Goal: Task Accomplishment & Management: Manage account settings

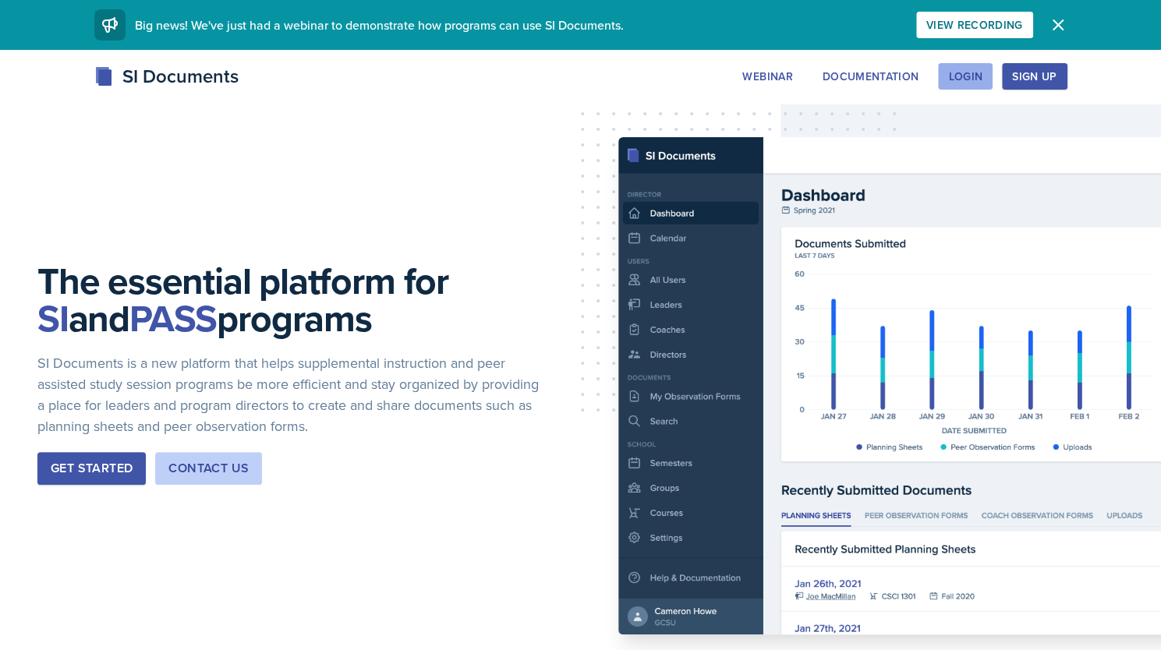
click at [970, 70] on div "Login" at bounding box center [965, 76] width 34 height 12
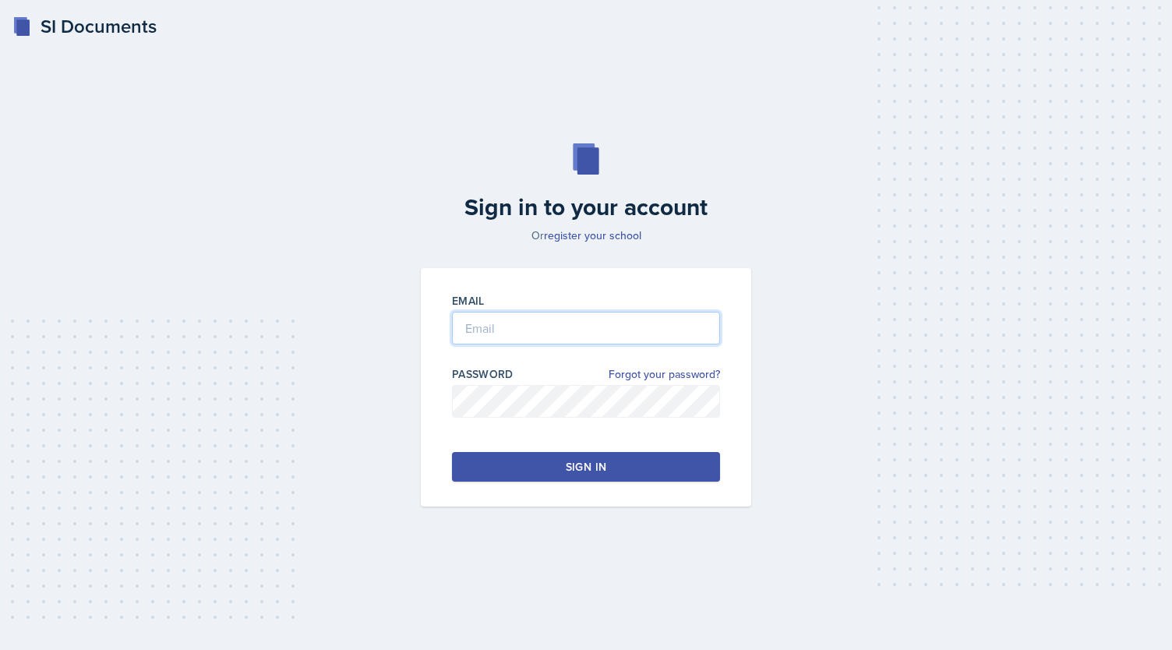
click at [659, 341] on input "email" at bounding box center [586, 328] width 268 height 33
type input "kendallcgibson@gmail.com"
click at [548, 457] on button "Sign in" at bounding box center [586, 467] width 268 height 30
click at [560, 474] on button "Sign in" at bounding box center [586, 467] width 268 height 30
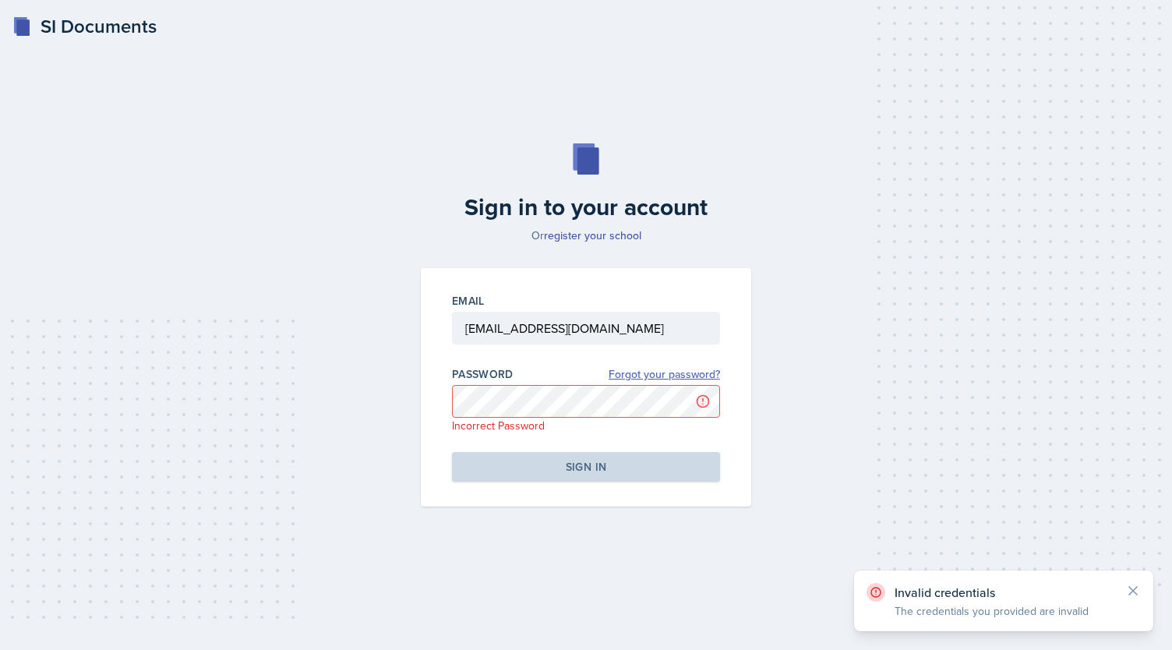
click at [651, 369] on link "Forgot your password?" at bounding box center [664, 374] width 111 height 16
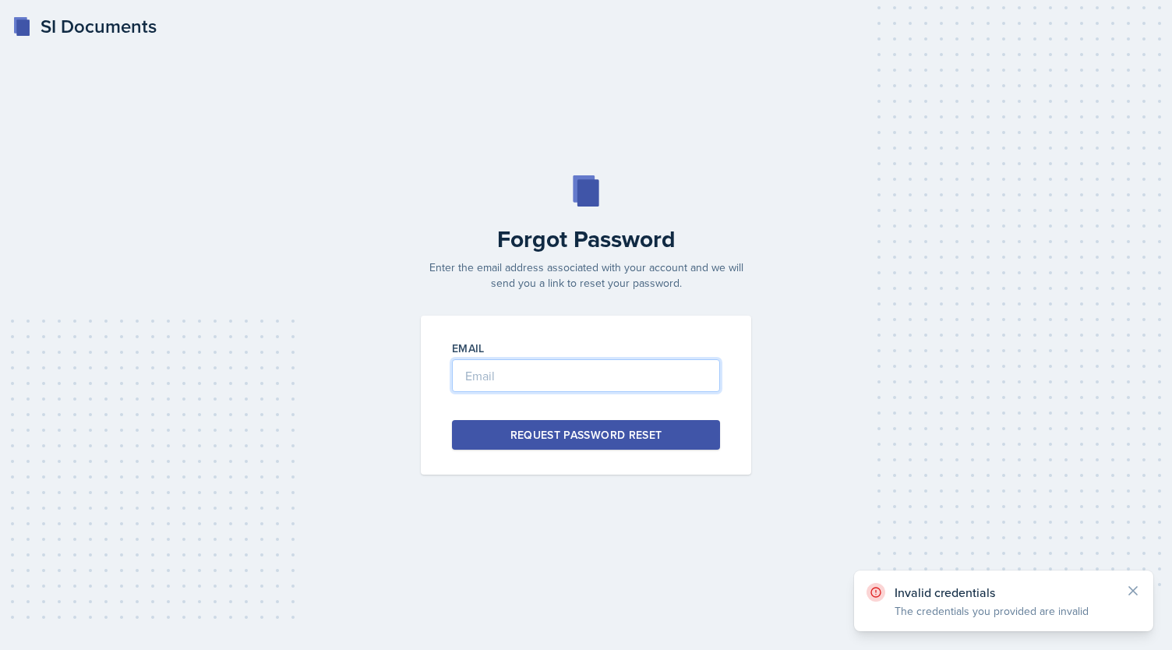
click at [585, 379] on input "email" at bounding box center [586, 375] width 268 height 33
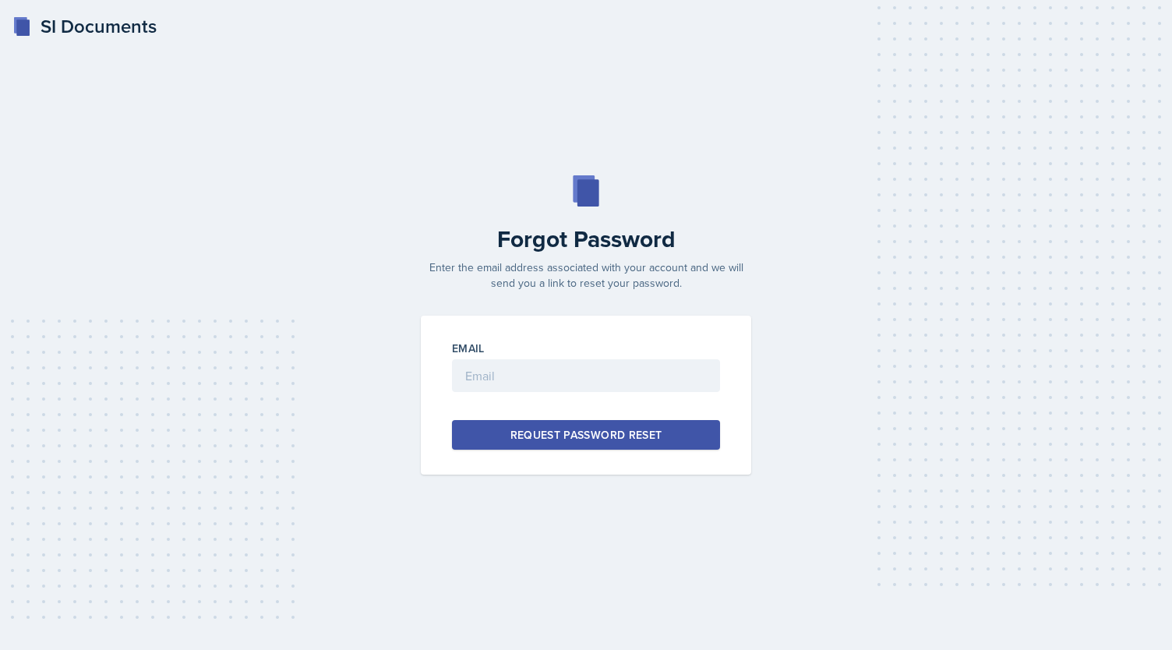
click at [337, 125] on div "SI Documents Forgot Password Enter the email address associated with your accou…" at bounding box center [586, 325] width 1172 height 650
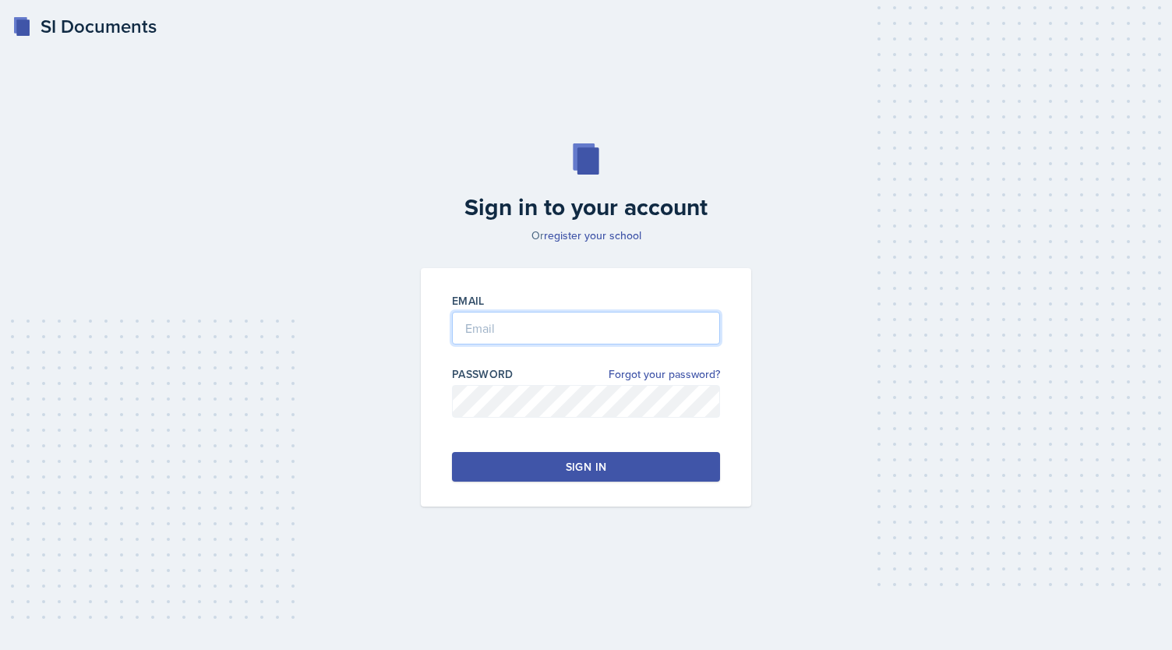
click at [484, 331] on input "email" at bounding box center [586, 328] width 268 height 33
type input "kgibso79@students.kennesaw.edu"
click at [530, 473] on button "Sign in" at bounding box center [586, 467] width 268 height 30
click at [532, 454] on button "Sign in" at bounding box center [586, 467] width 268 height 30
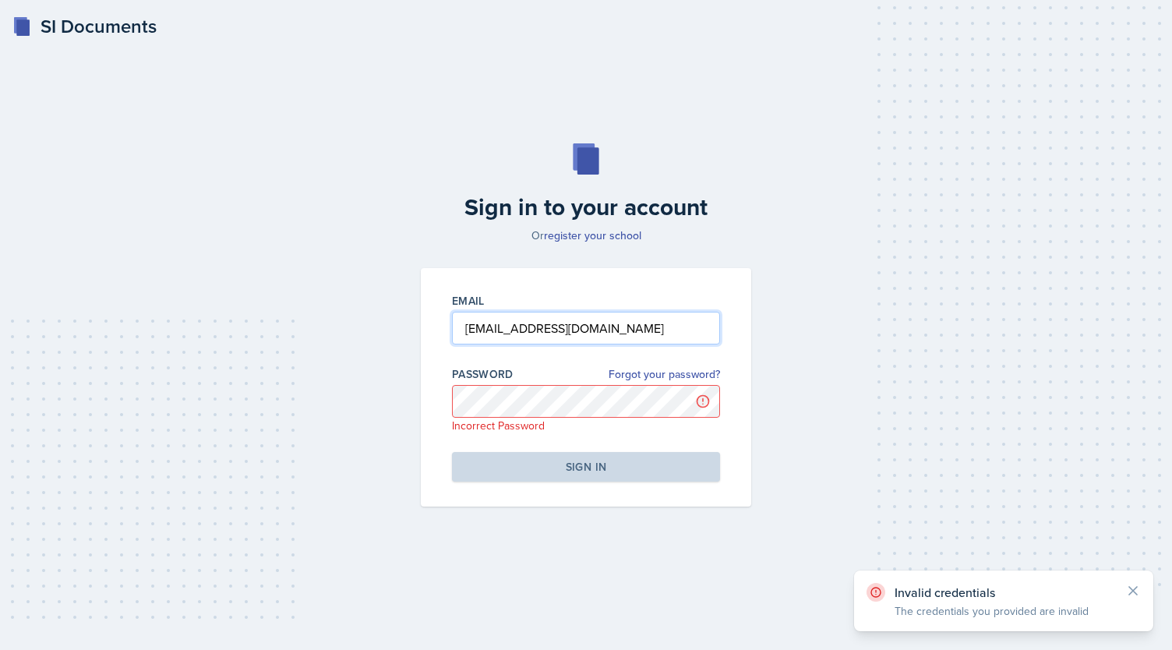
click at [558, 327] on input "kgibso79@students.kennesaw.edu" at bounding box center [586, 328] width 268 height 33
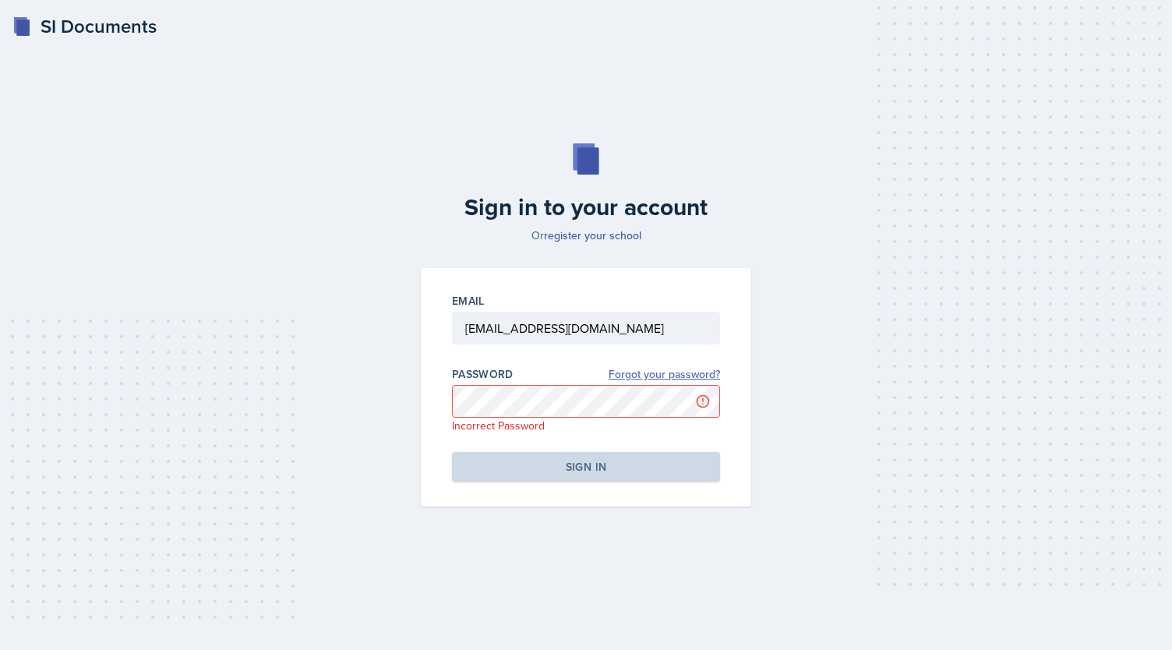
click at [635, 377] on link "Forgot your password?" at bounding box center [664, 374] width 111 height 16
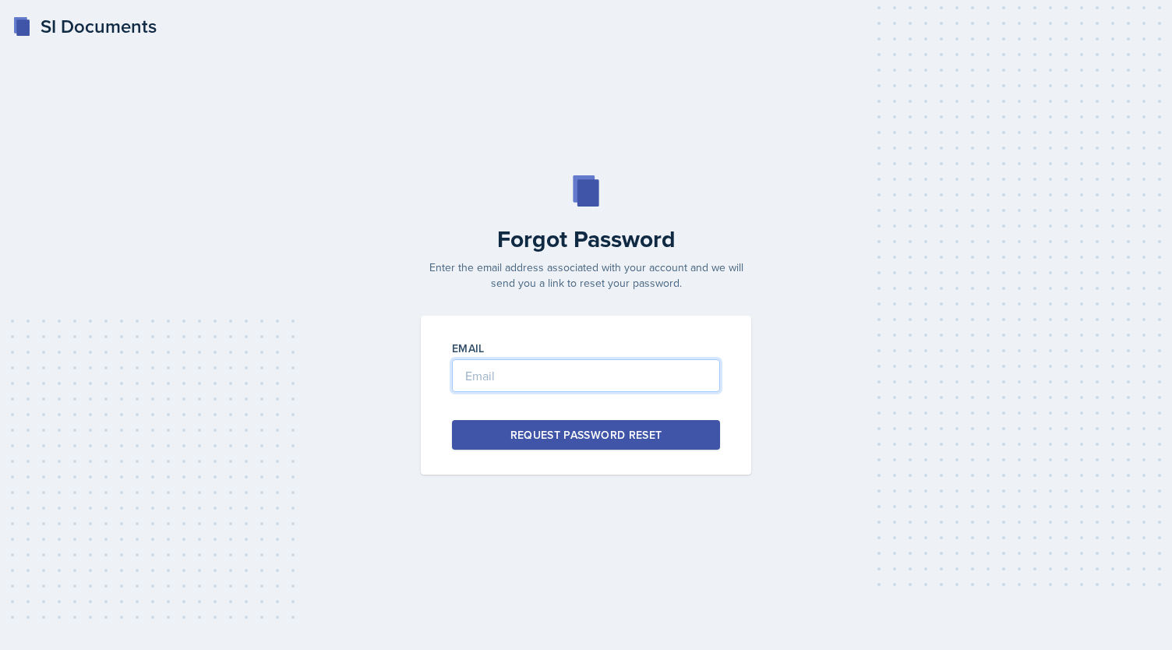
click at [528, 369] on input "email" at bounding box center [586, 375] width 268 height 33
paste input "kgibso79@students.kennesaw.edu"
type input "kgibso79@students.kennesaw.edu"
click at [618, 440] on div "Request Password Reset" at bounding box center [587, 435] width 152 height 16
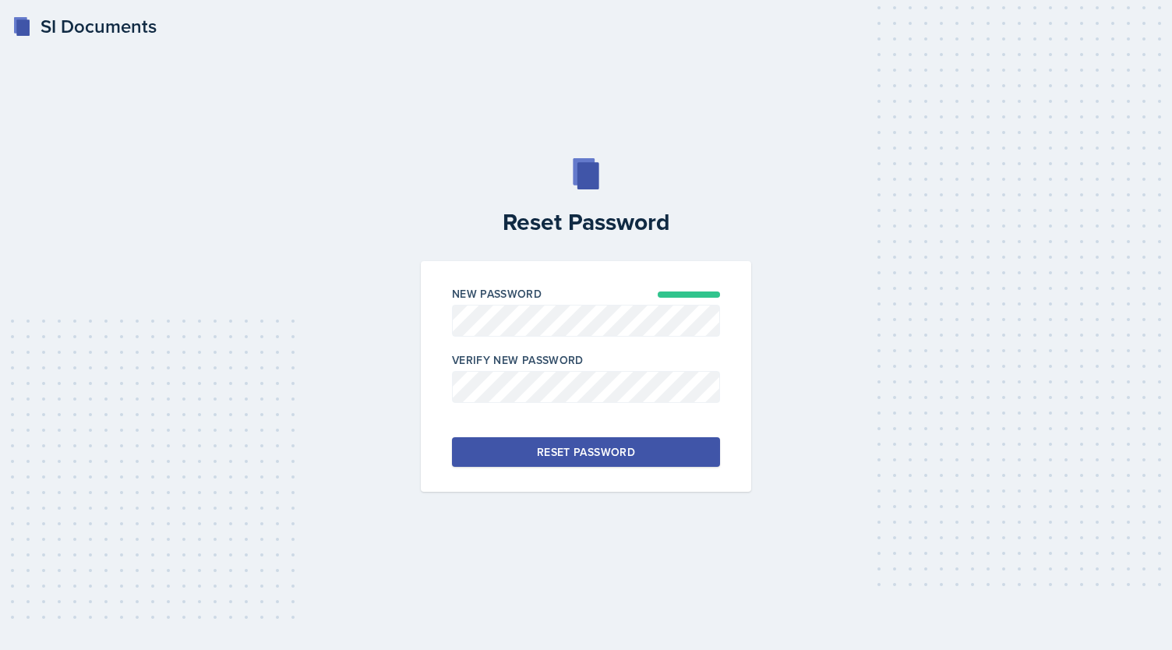
click at [558, 452] on div "Reset Password" at bounding box center [586, 452] width 98 height 16
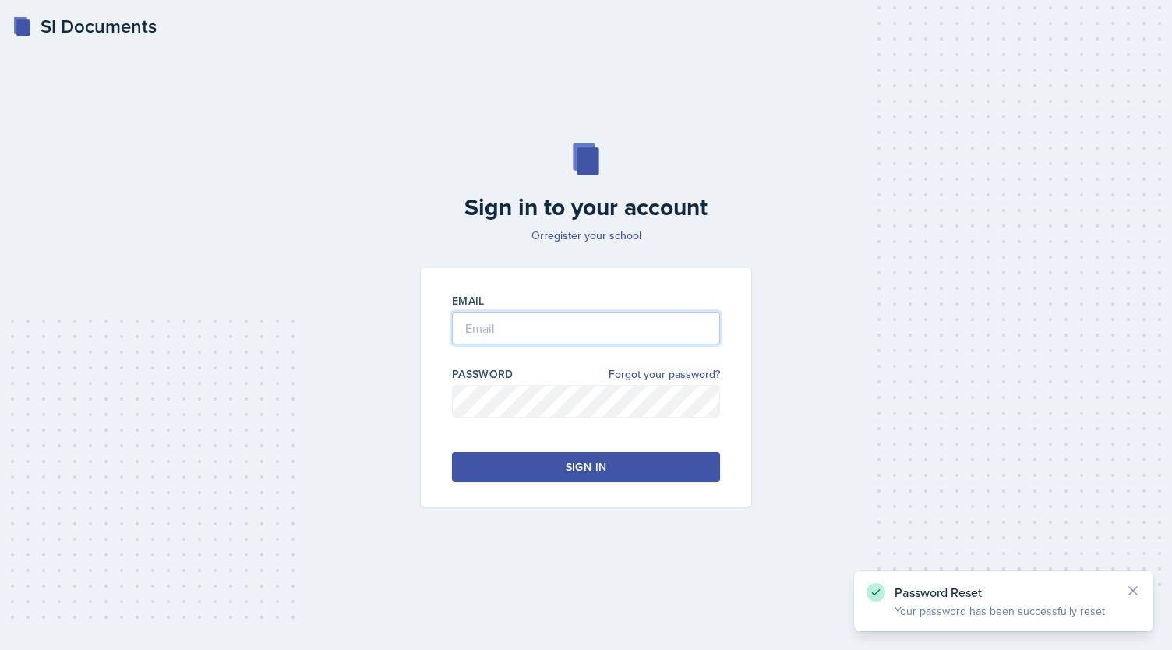
click at [500, 328] on input "email" at bounding box center [586, 328] width 268 height 33
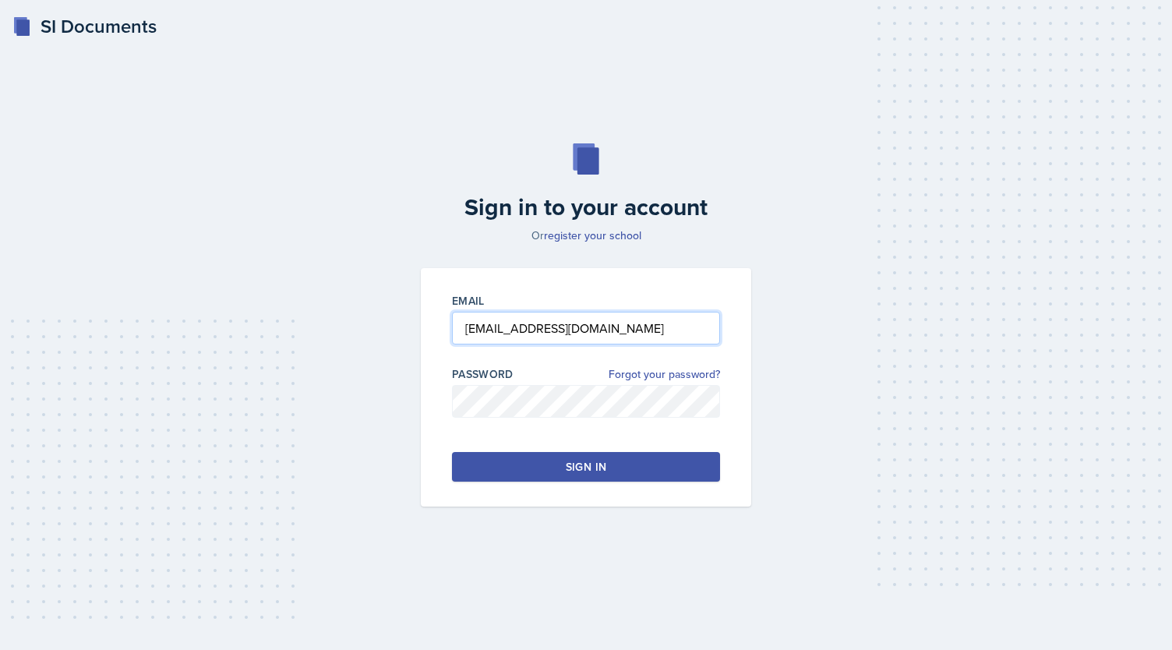
type input "[EMAIL_ADDRESS][DOMAIN_NAME]"
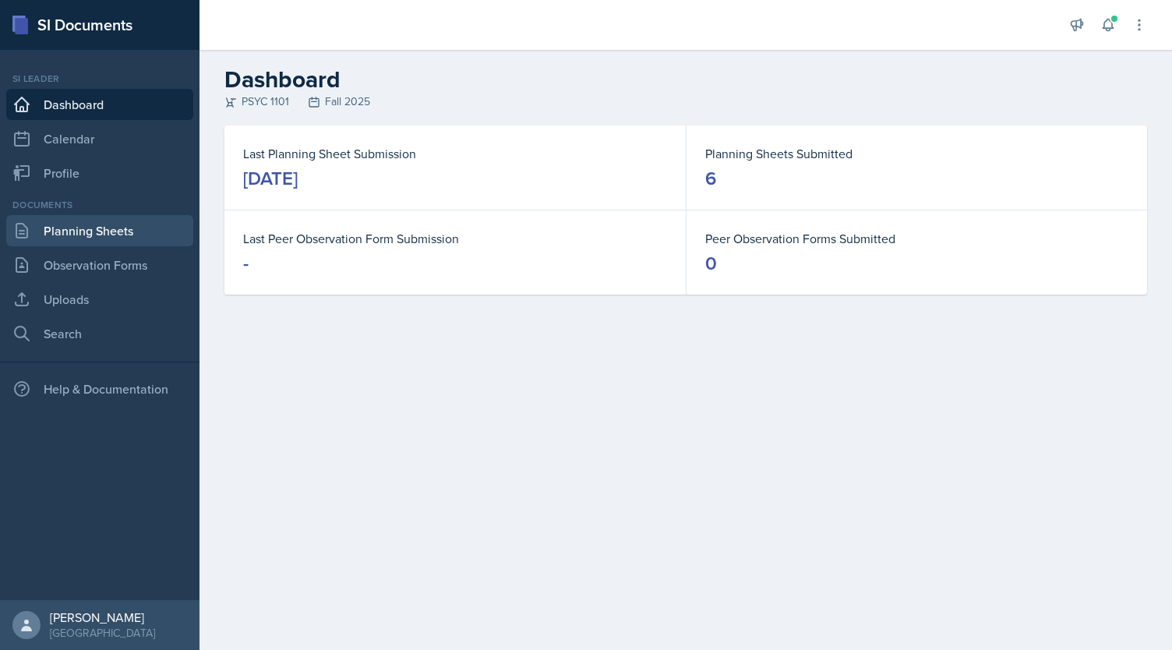
click at [64, 237] on link "Planning Sheets" at bounding box center [99, 230] width 187 height 31
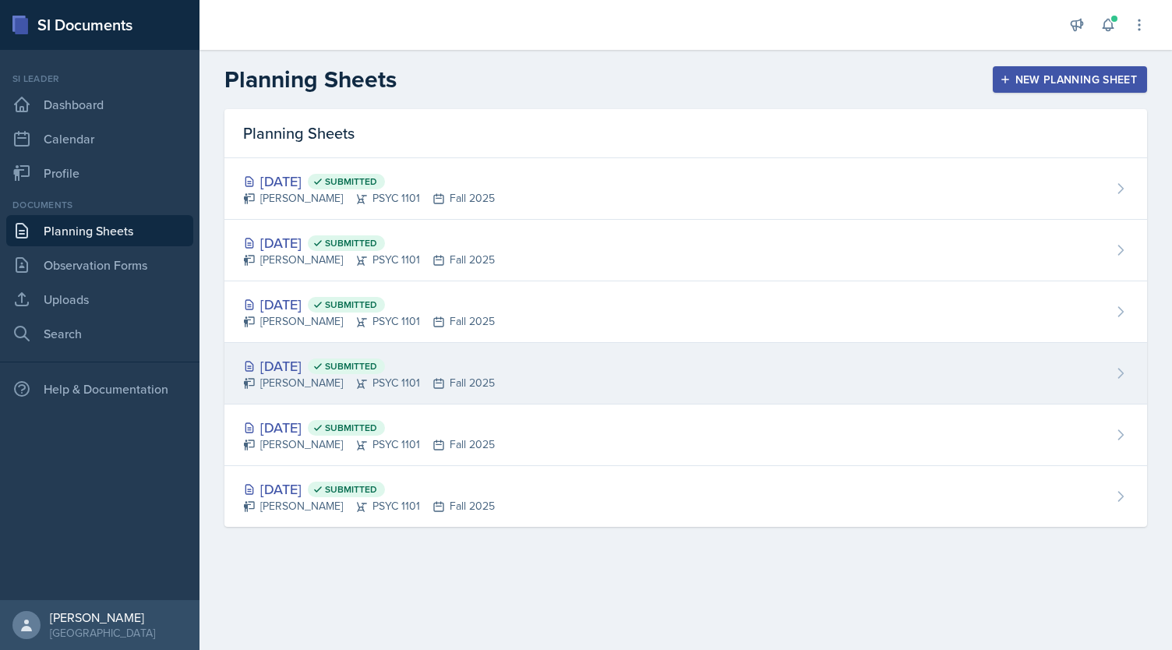
click at [433, 376] on div "Kendall Gibson PSYC 1101 Fall 2025" at bounding box center [369, 383] width 252 height 16
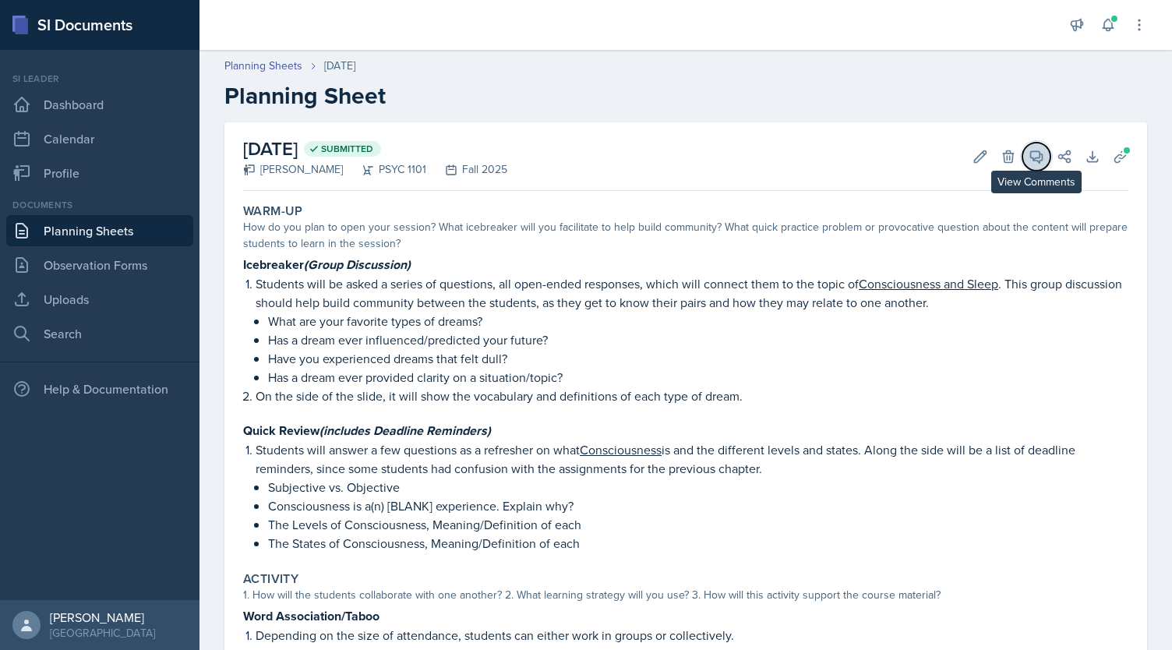
click at [1029, 162] on icon at bounding box center [1037, 157] width 16 height 16
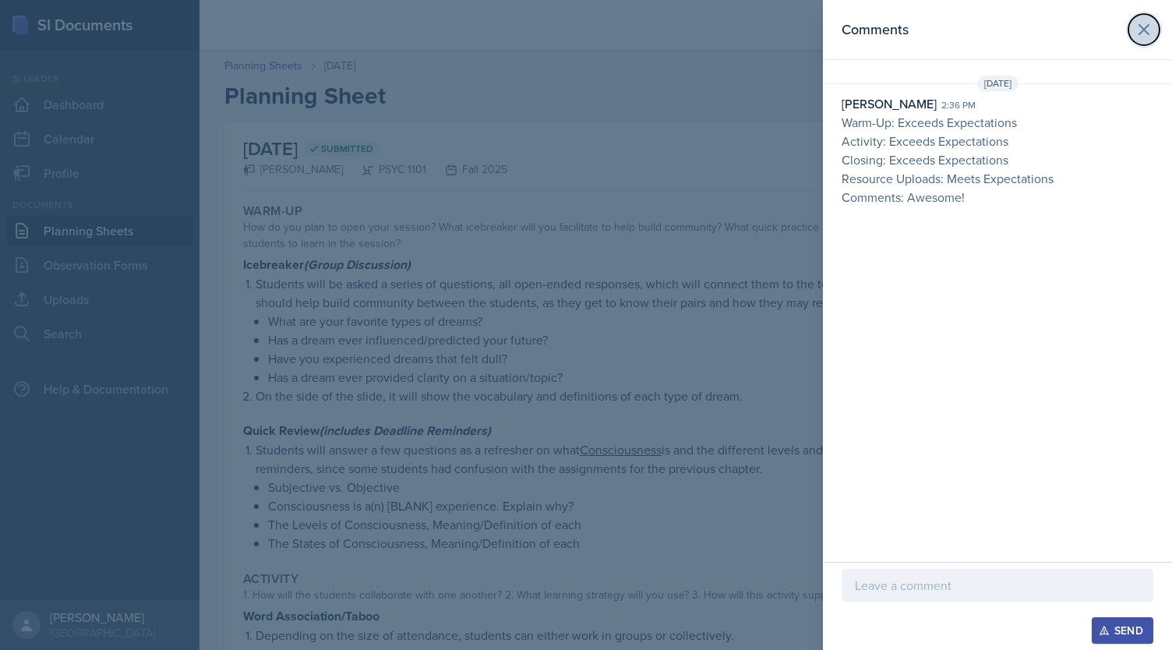
click at [1137, 27] on icon at bounding box center [1144, 29] width 19 height 19
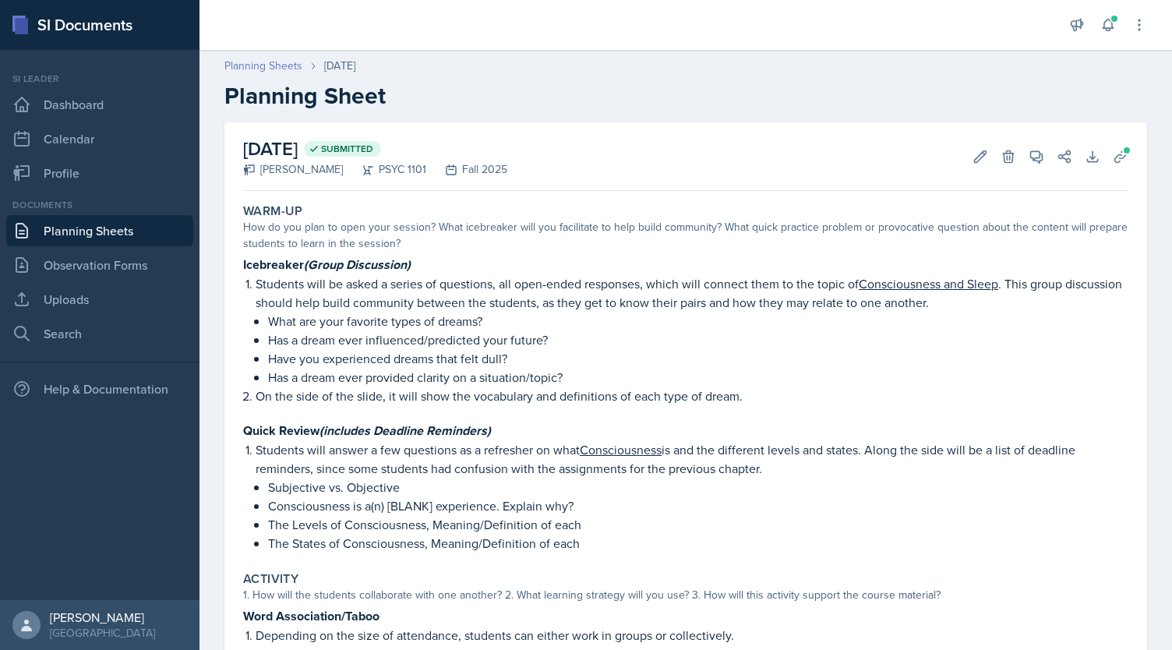
click at [282, 65] on link "Planning Sheets" at bounding box center [264, 66] width 78 height 16
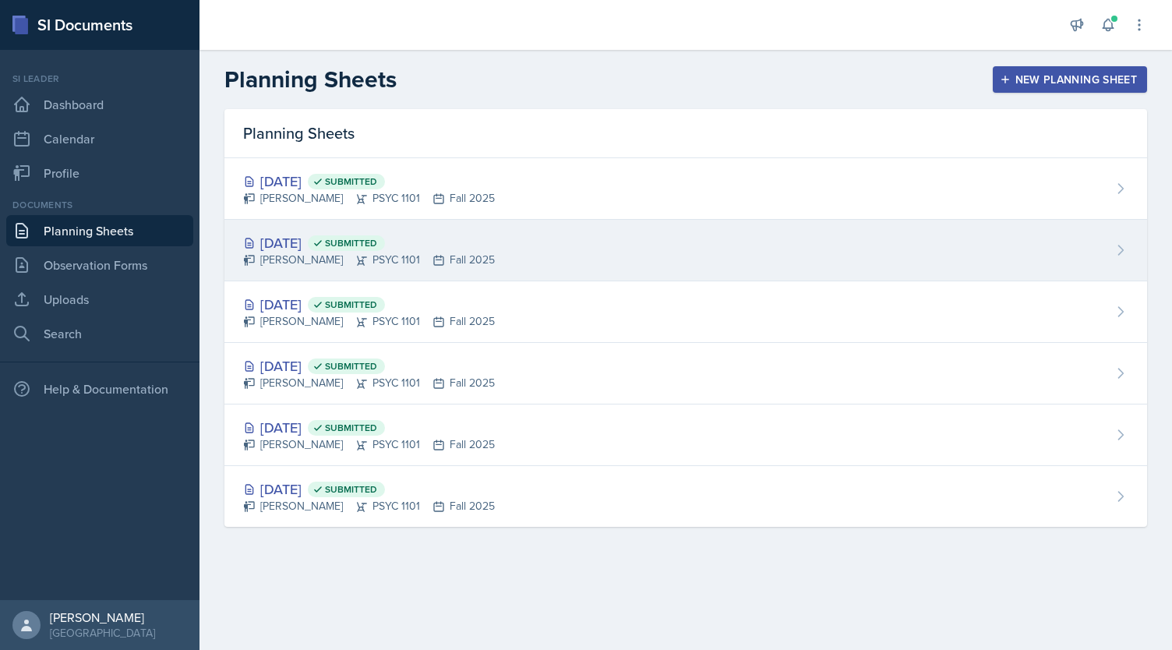
click at [397, 253] on div "Kendall Gibson PSYC 1101 Fall 2025" at bounding box center [369, 260] width 252 height 16
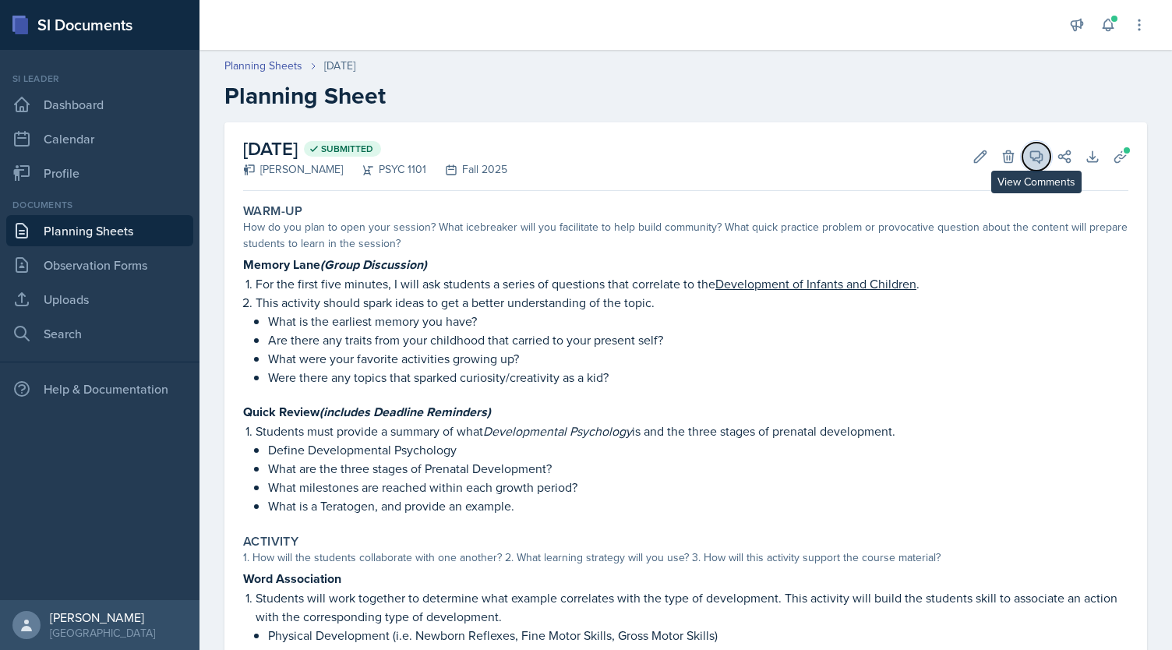
click at [1038, 152] on span at bounding box center [1042, 151] width 8 height 8
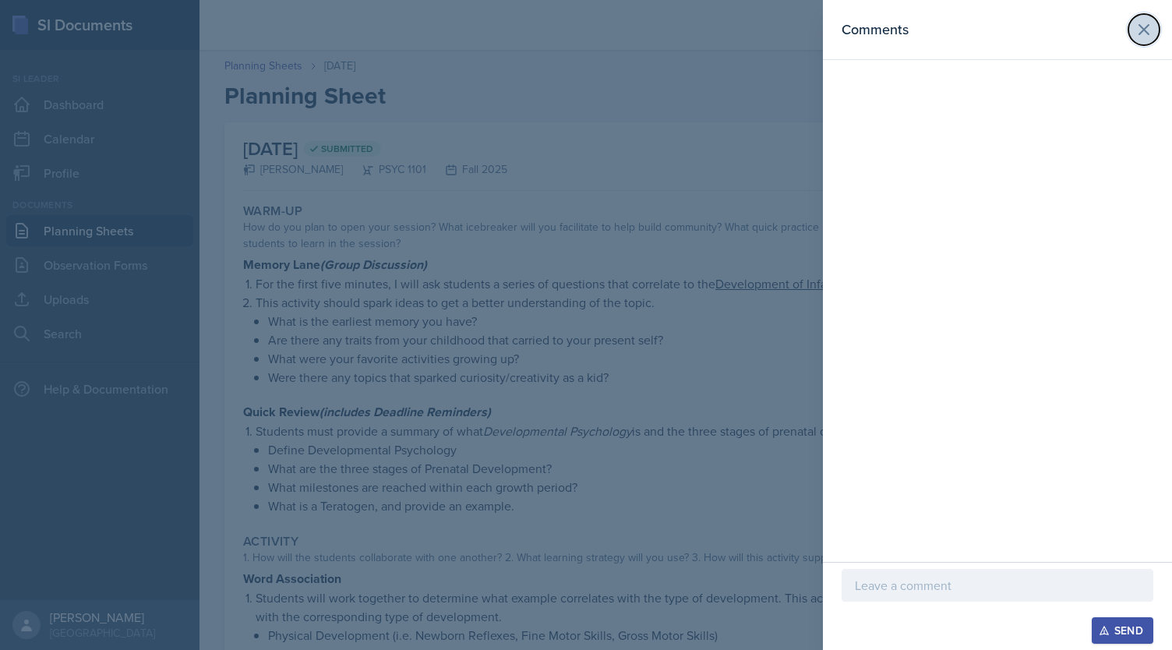
click at [1147, 29] on icon at bounding box center [1144, 29] width 19 height 19
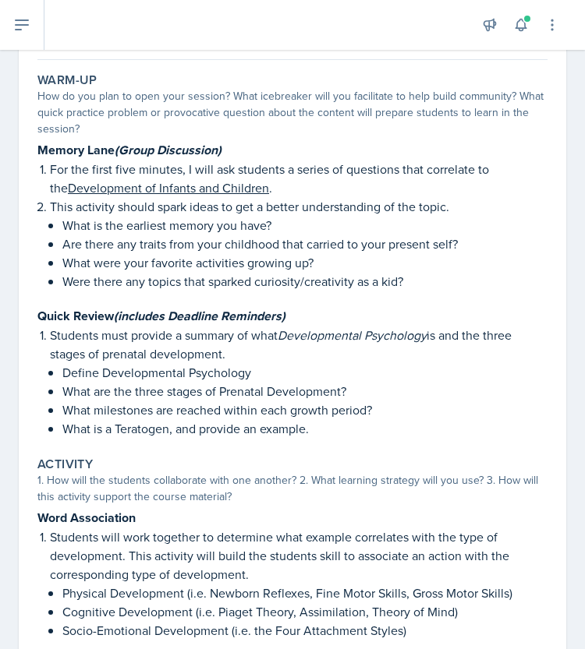
scroll to position [143, 0]
